Goal: Task Accomplishment & Management: Manage account settings

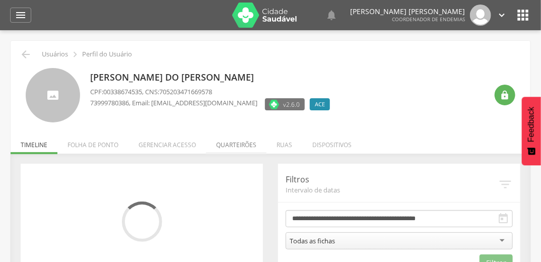
click at [238, 148] on li "Quarteirões" at bounding box center [236, 143] width 61 height 24
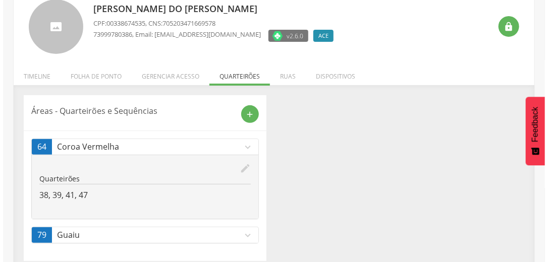
scroll to position [77, 0]
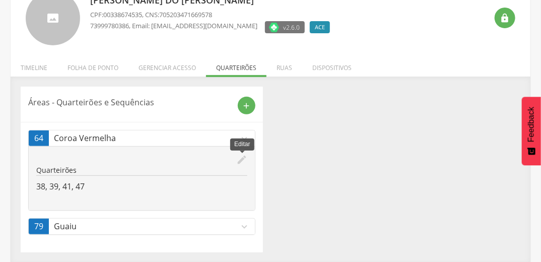
click at [241, 160] on icon "edit" at bounding box center [241, 159] width 11 height 11
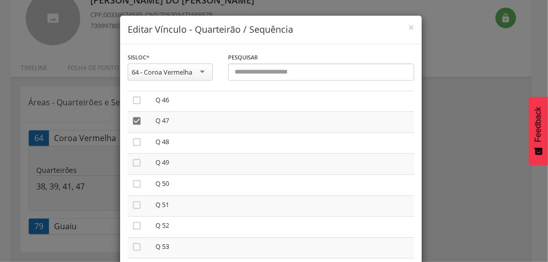
scroll to position [968, 0]
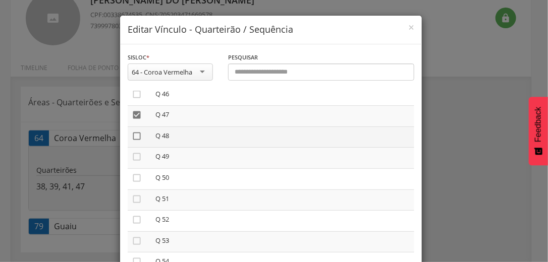
click at [136, 139] on icon "" at bounding box center [137, 136] width 10 height 10
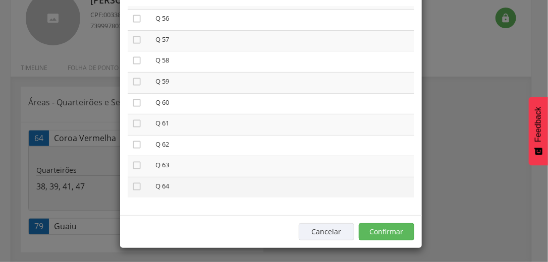
scroll to position [85, 0]
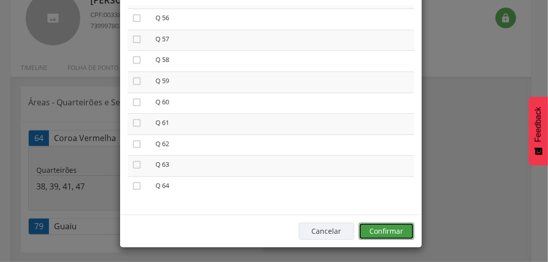
click at [383, 232] on button "Confirmar" at bounding box center [385, 231] width 55 height 17
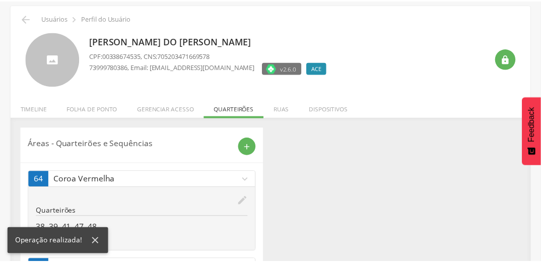
scroll to position [77, 0]
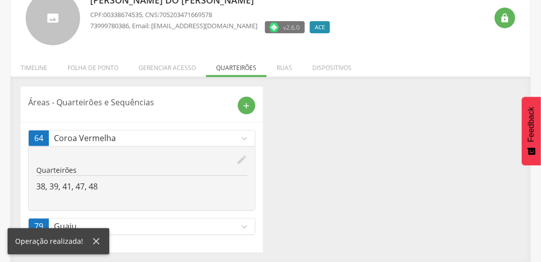
click at [248, 227] on icon "expand_more" at bounding box center [244, 226] width 11 height 11
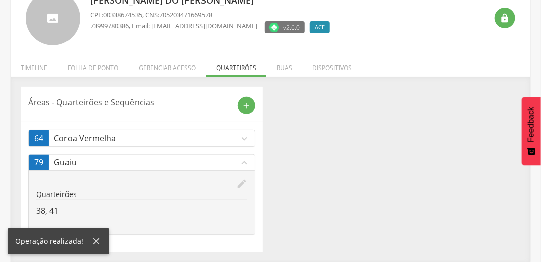
click at [242, 182] on icon "edit" at bounding box center [241, 183] width 11 height 11
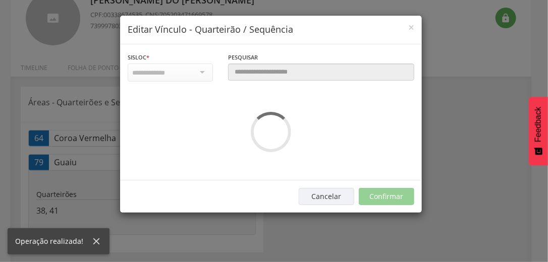
scroll to position [0, 0]
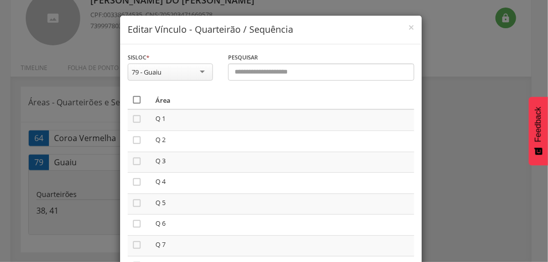
click at [134, 99] on icon "" at bounding box center [137, 100] width 10 height 10
click at [134, 99] on icon "" at bounding box center [137, 100] width 10 height 10
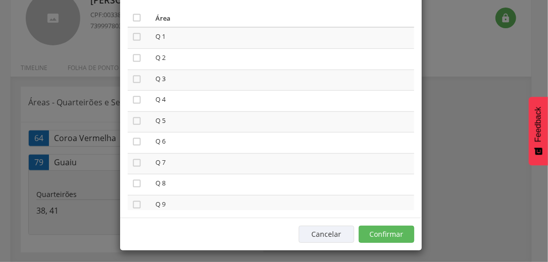
scroll to position [85, 0]
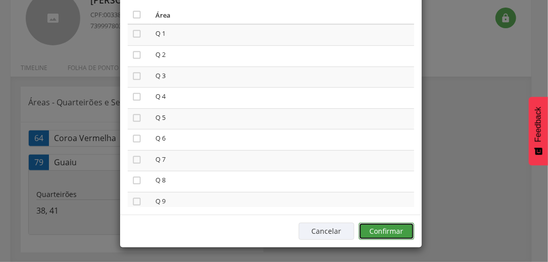
click at [379, 230] on button "Confirmar" at bounding box center [385, 231] width 55 height 17
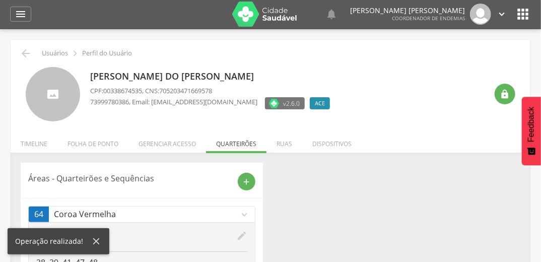
scroll to position [0, 0]
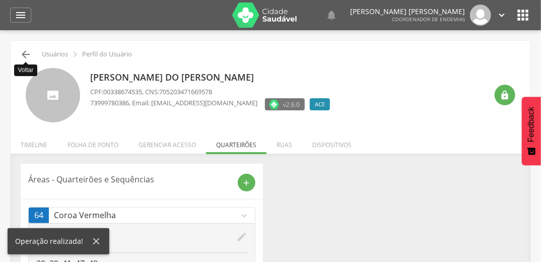
click at [27, 52] on icon "" at bounding box center [26, 54] width 12 height 12
